Goal: Find specific page/section: Find specific page/section

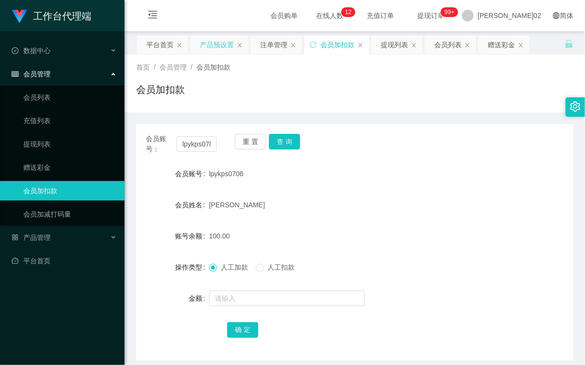
click at [219, 42] on div "产品预设置" at bounding box center [217, 45] width 34 height 18
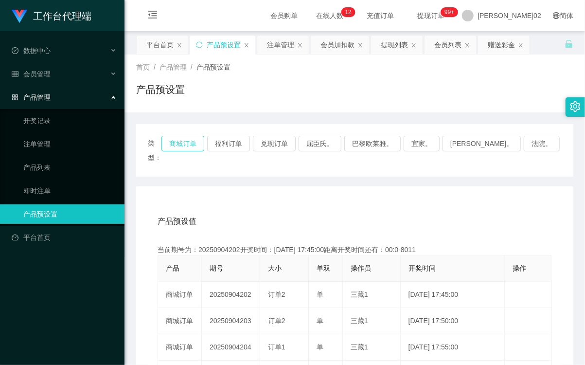
click at [201, 144] on button "商城订单" at bounding box center [182, 144] width 43 height 16
click at [204, 143] on button "商城订单" at bounding box center [182, 144] width 43 height 16
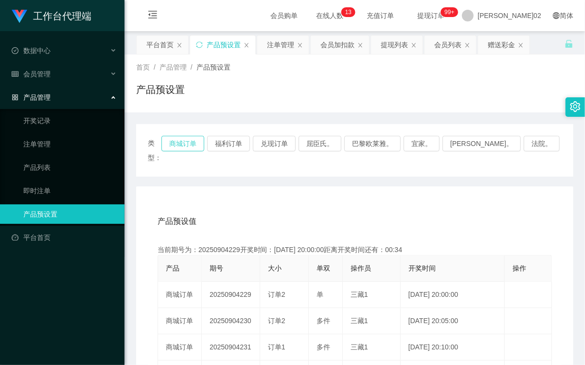
click at [204, 143] on button "商城订单" at bounding box center [182, 144] width 43 height 16
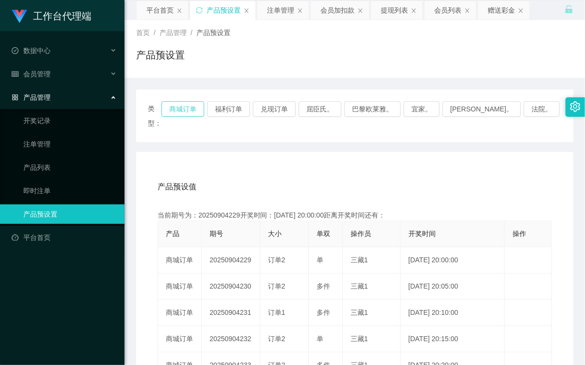
scroll to position [54, 0]
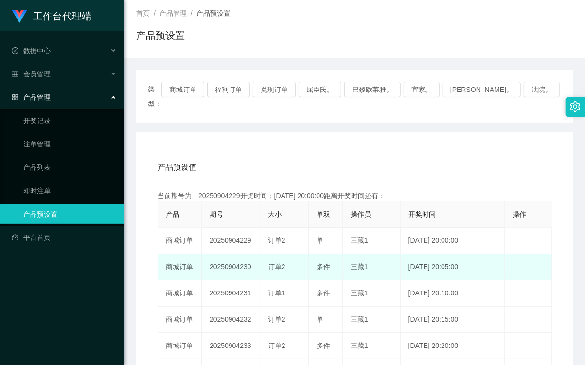
click at [233, 254] on td "20250904230" at bounding box center [231, 267] width 58 height 26
click at [240, 254] on td "20250904230" at bounding box center [231, 267] width 58 height 26
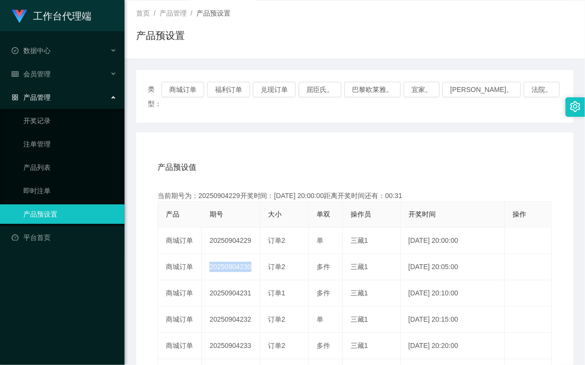
copy td "20250904230"
